Goal: Complete application form: Complete application form

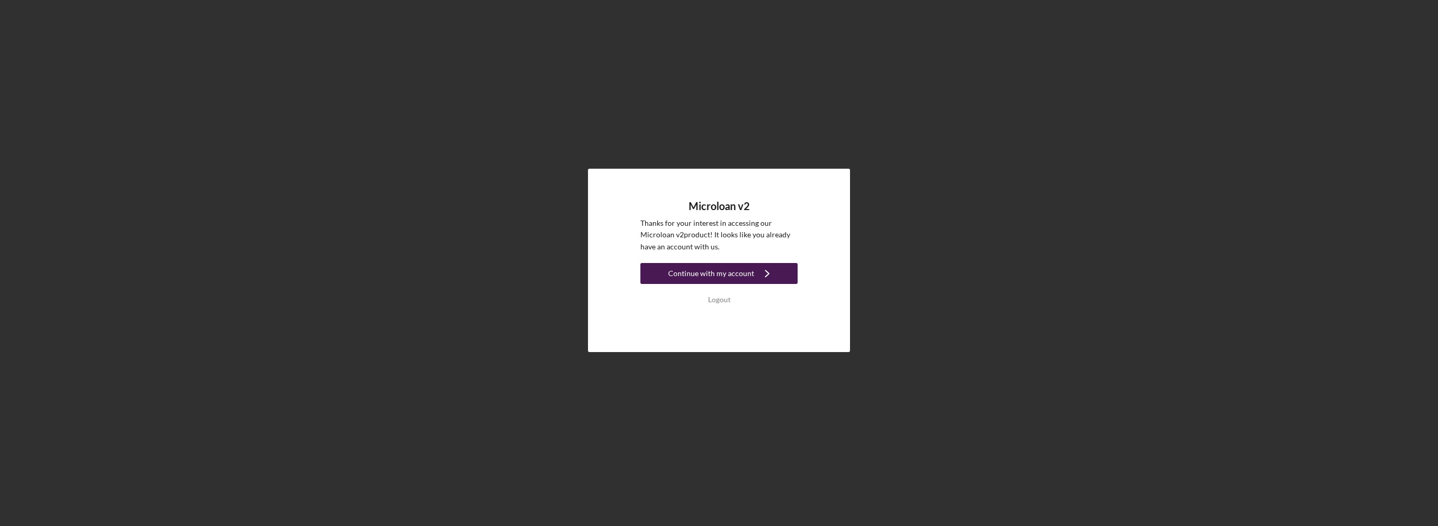
click at [729, 275] on div "Continue with my account" at bounding box center [711, 273] width 86 height 21
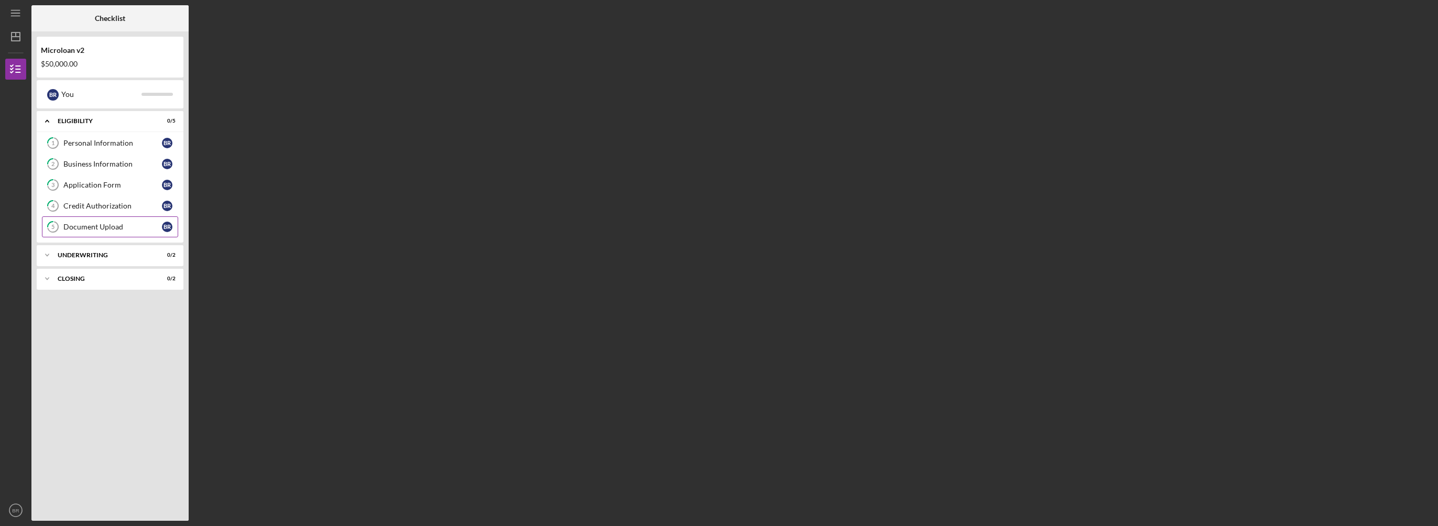
click at [111, 225] on div "Document Upload" at bounding box center [112, 227] width 99 height 8
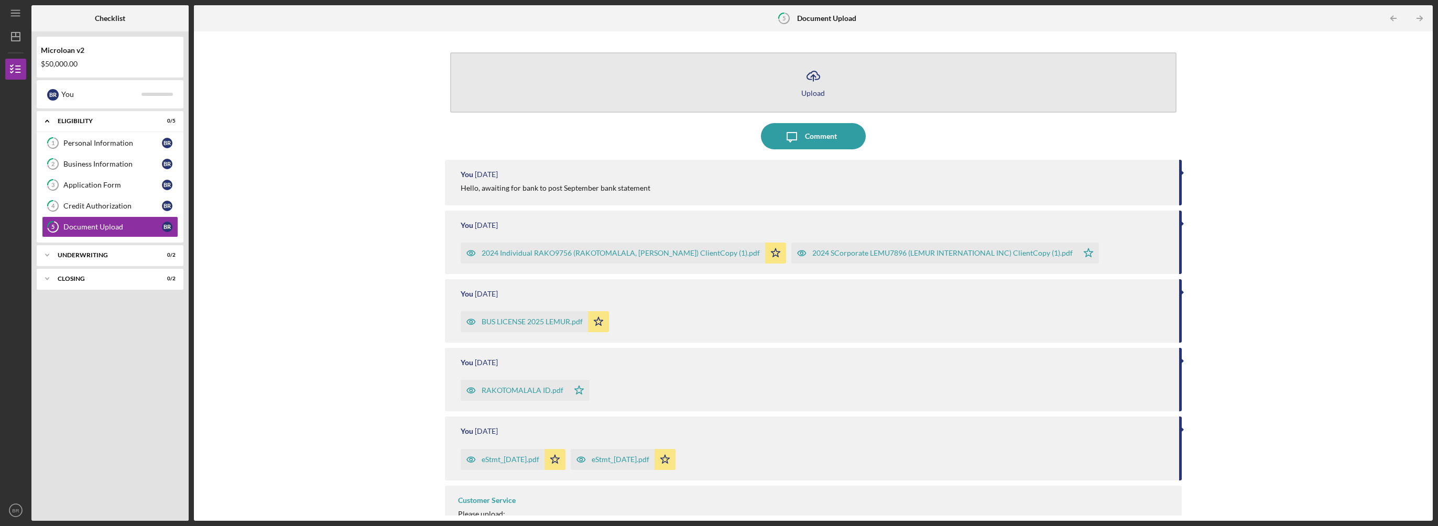
click at [813, 79] on line "button" at bounding box center [813, 78] width 0 height 6
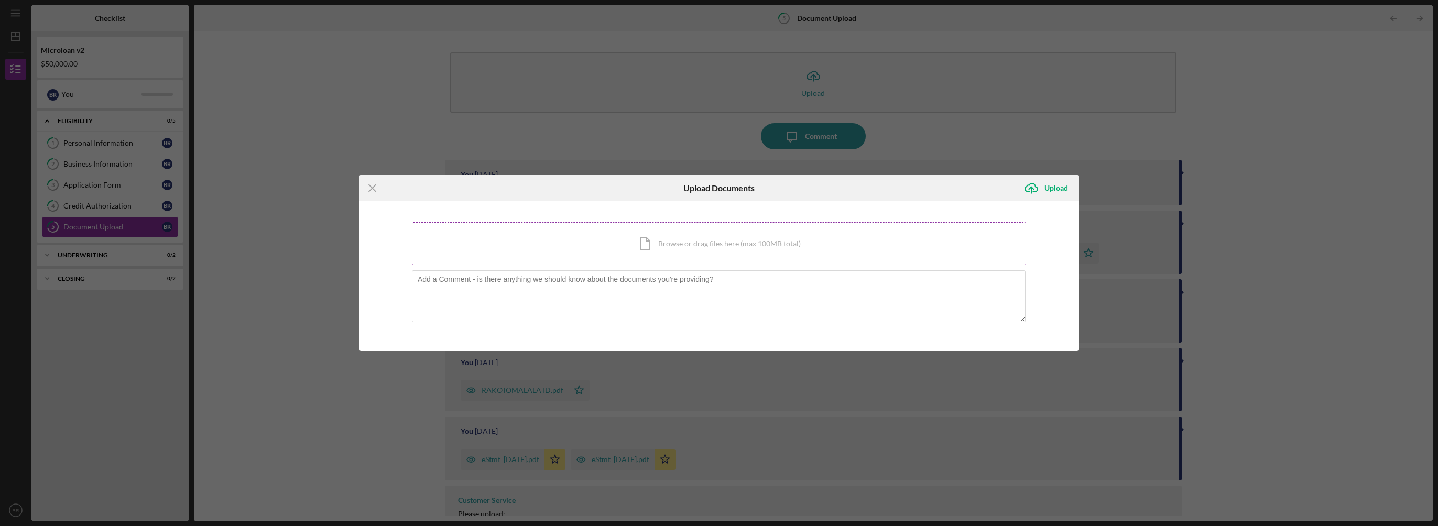
click at [683, 241] on div "Icon/Document Browse or drag files here (max 100MB total) Tap to choose files o…" at bounding box center [719, 243] width 614 height 43
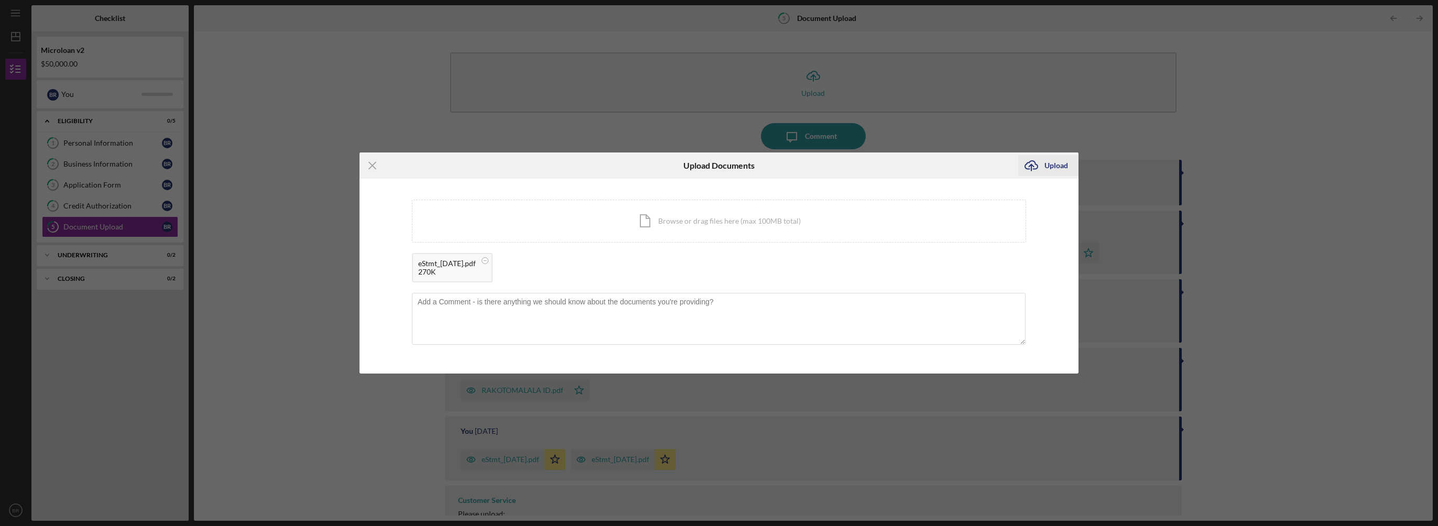
click at [1053, 163] on div "Upload" at bounding box center [1056, 165] width 24 height 21
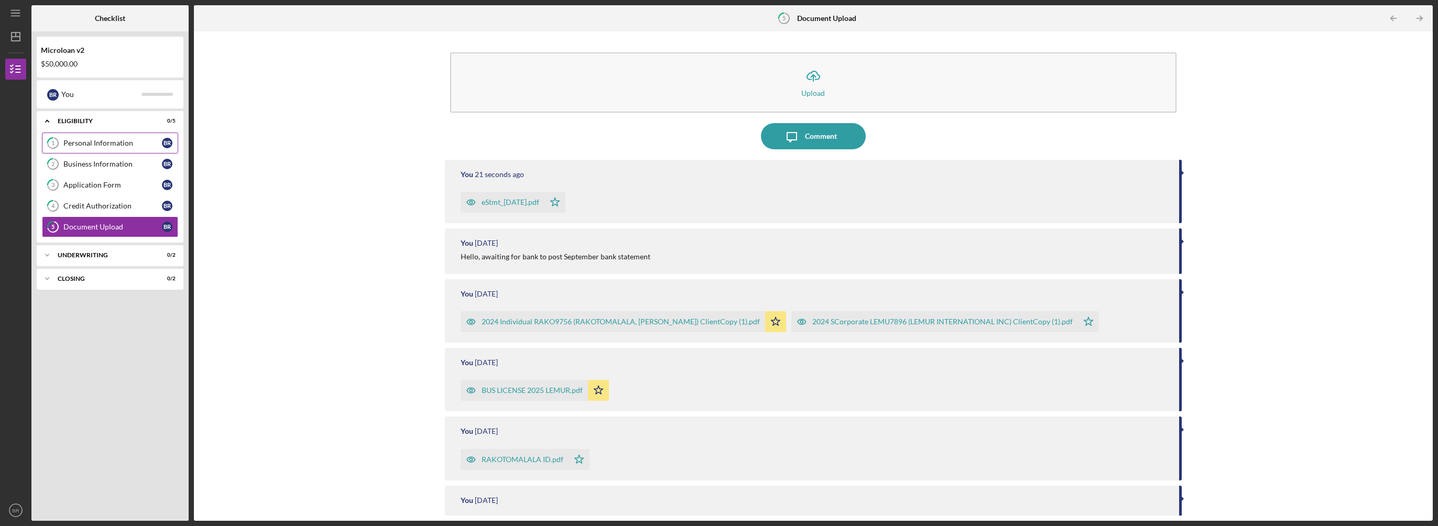
click at [106, 140] on div "Personal Information" at bounding box center [112, 143] width 99 height 8
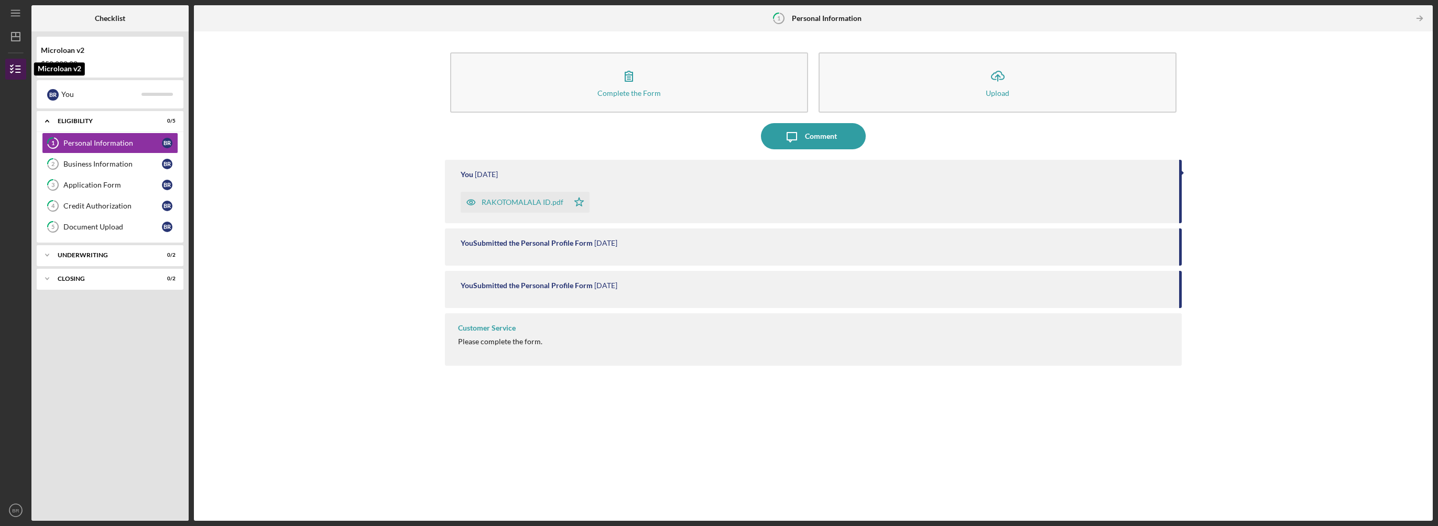
click at [11, 66] on polyline "button" at bounding box center [11, 66] width 3 height 2
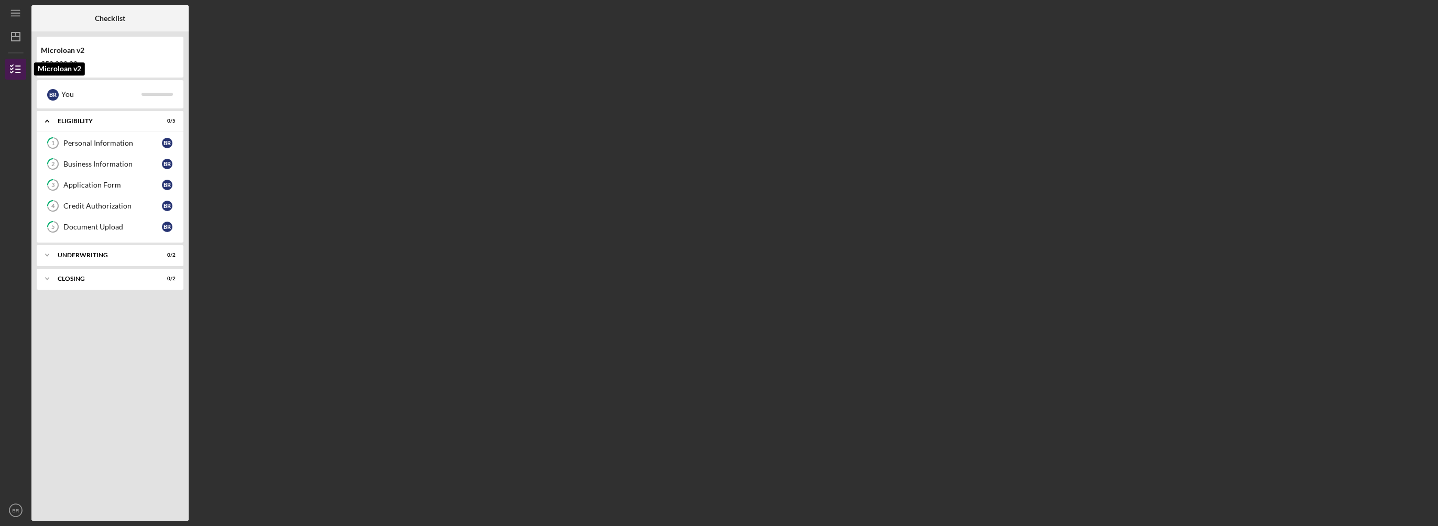
click at [11, 66] on polyline "button" at bounding box center [11, 66] width 3 height 2
click at [92, 139] on div "Personal Information" at bounding box center [112, 143] width 99 height 8
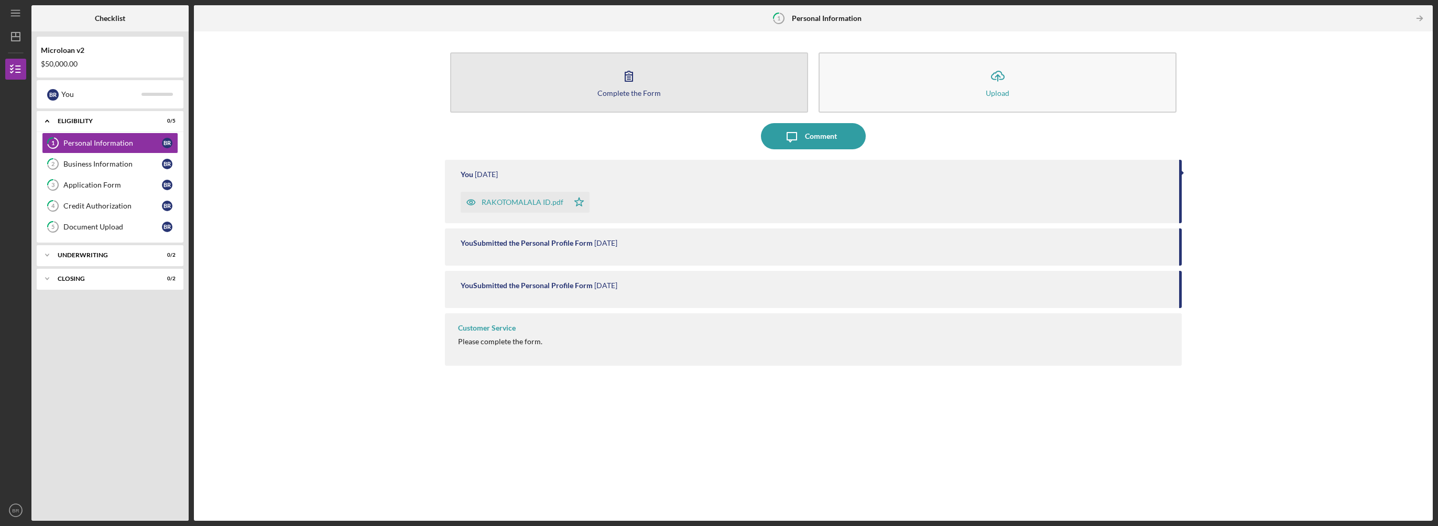
click at [627, 84] on icon "button" at bounding box center [629, 76] width 26 height 26
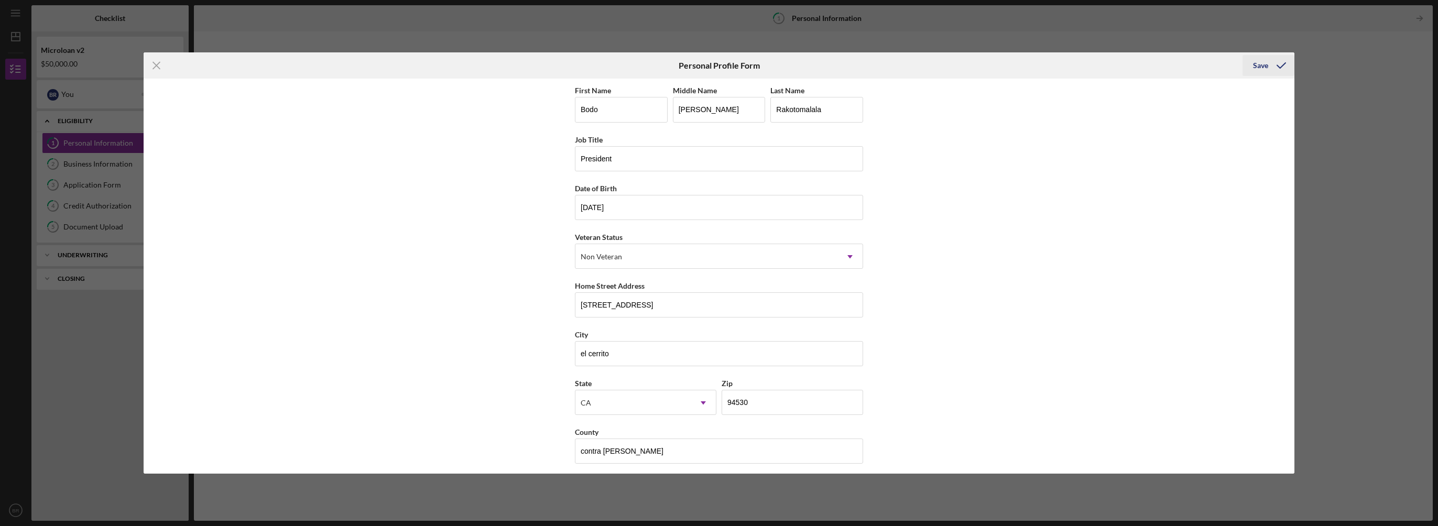
click at [1269, 65] on icon "submit" at bounding box center [1281, 65] width 26 height 26
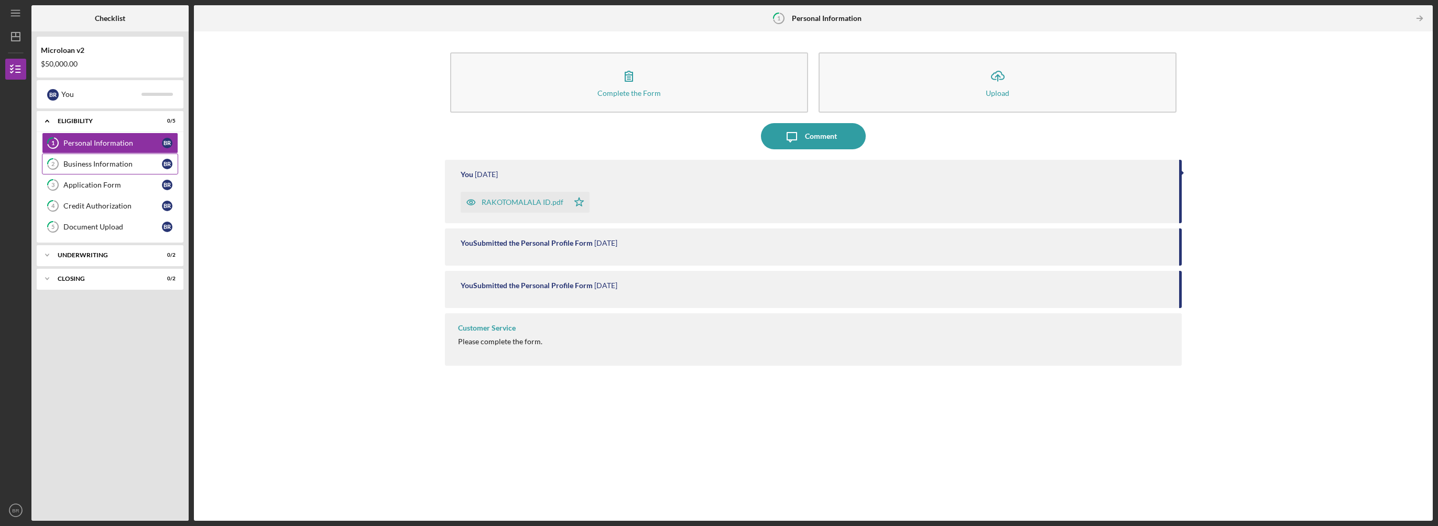
click at [138, 167] on div "Business Information" at bounding box center [112, 164] width 99 height 8
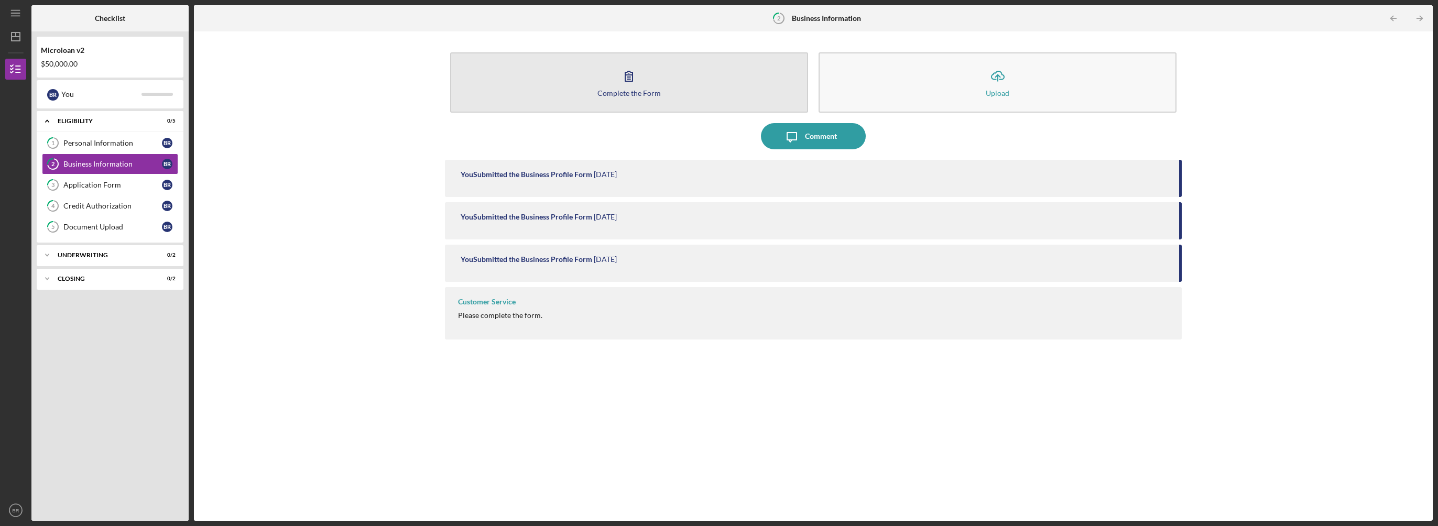
click at [631, 75] on icon "button" at bounding box center [628, 76] width 7 height 10
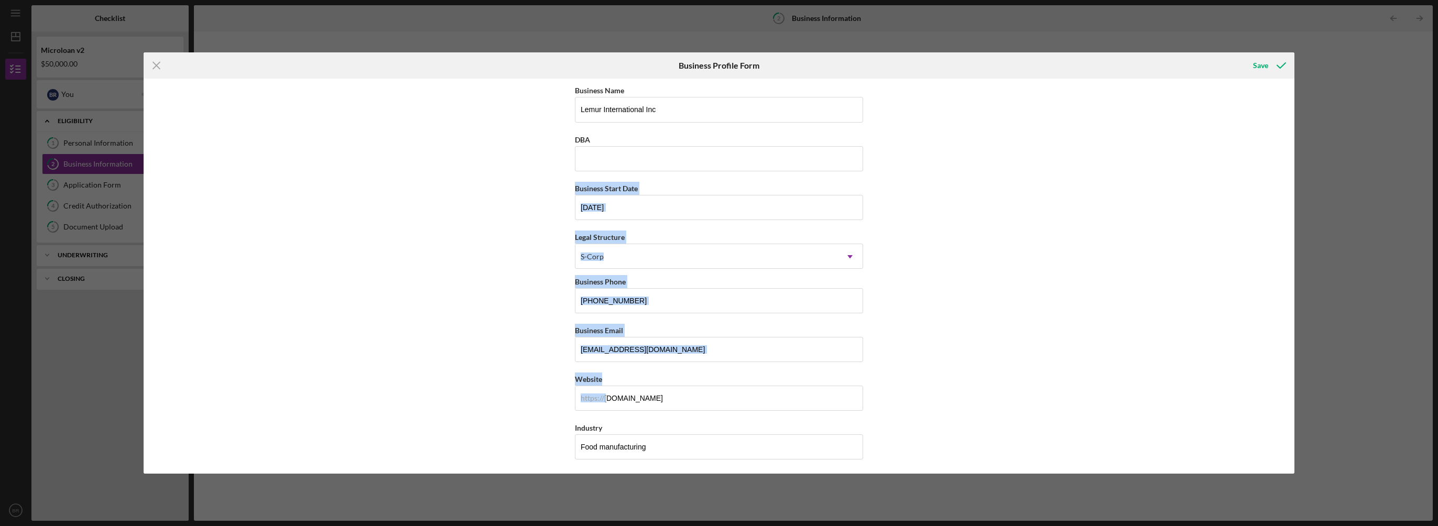
drag, startPoint x: 1290, startPoint y: 136, endPoint x: 1297, endPoint y: 378, distance: 242.2
click at [1297, 378] on div "Icon/Menu Close Business Profile Form Save Business Name Lemur International In…" at bounding box center [719, 263] width 1438 height 526
drag, startPoint x: 1297, startPoint y: 378, endPoint x: 1082, endPoint y: 313, distance: 224.8
click at [1202, 345] on div "Business Name Lemur International Inc DBA Business Start Date [DATE] Legal Stru…" at bounding box center [719, 276] width 1150 height 395
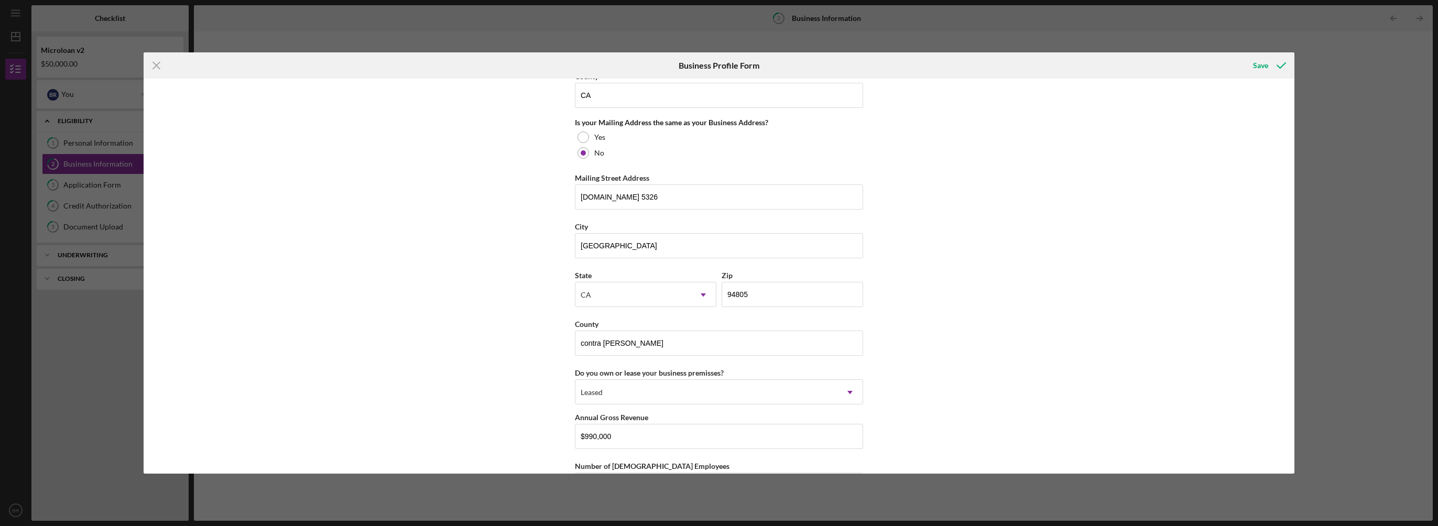
scroll to position [792, 0]
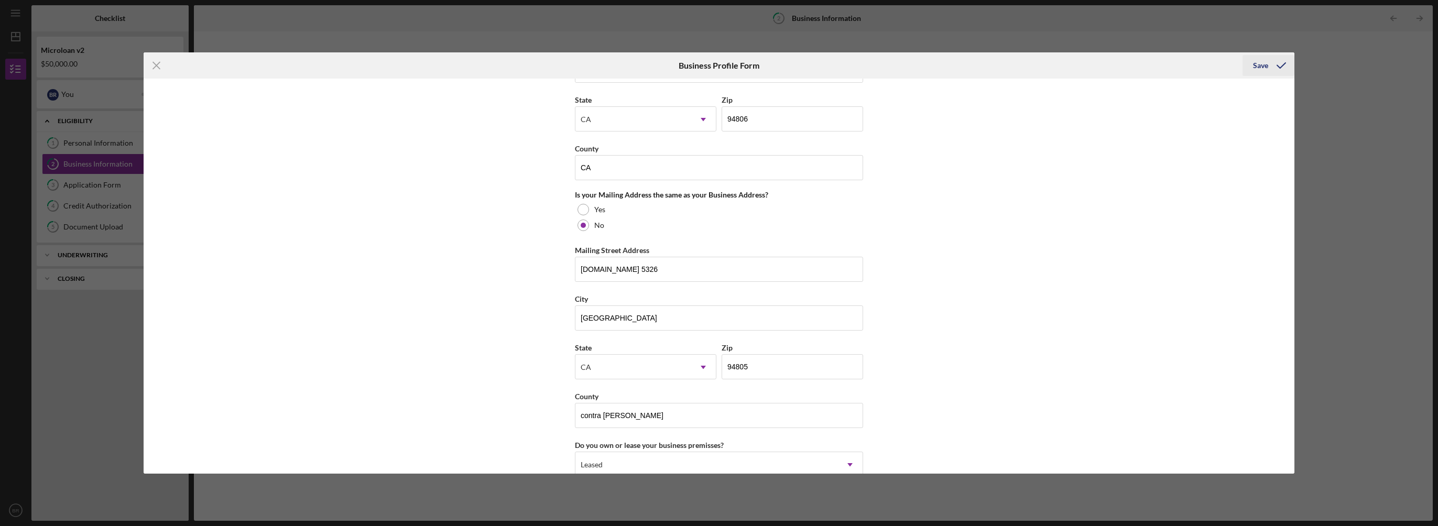
click at [1271, 69] on icon "submit" at bounding box center [1281, 65] width 26 height 26
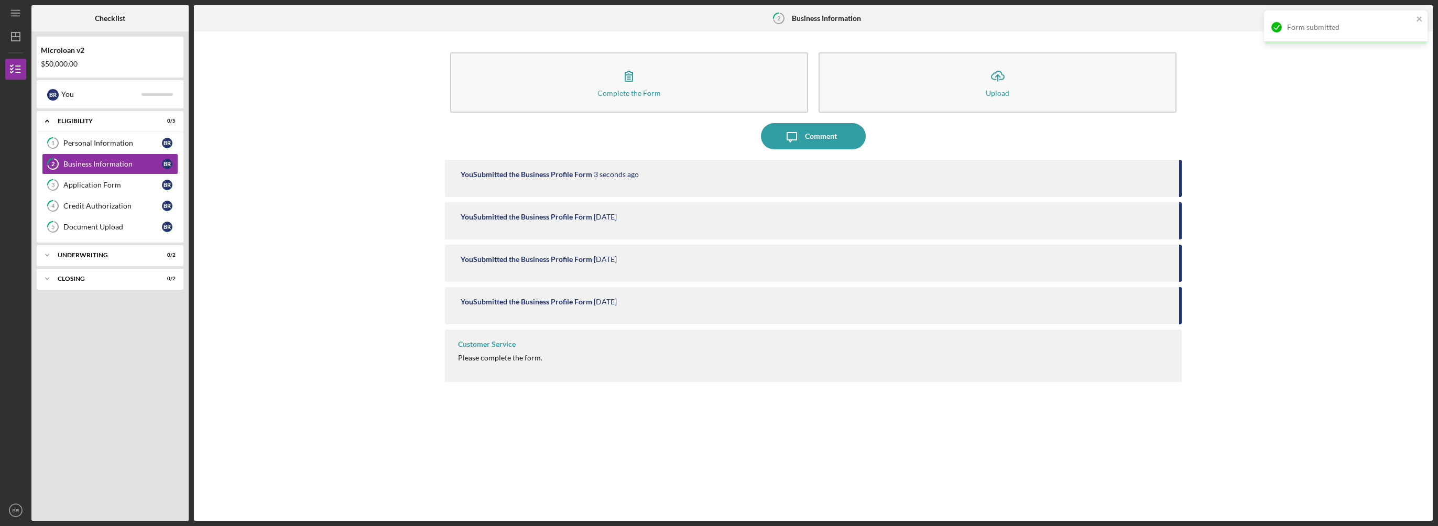
click at [505, 343] on div "Customer Service" at bounding box center [487, 344] width 58 height 8
click at [115, 183] on div "Application Form" at bounding box center [112, 185] width 99 height 8
